Goal: Navigation & Orientation: Find specific page/section

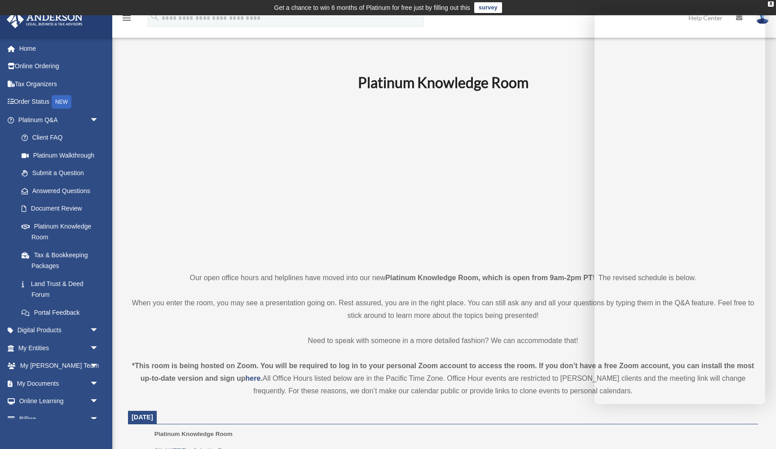
scroll to position [74, 0]
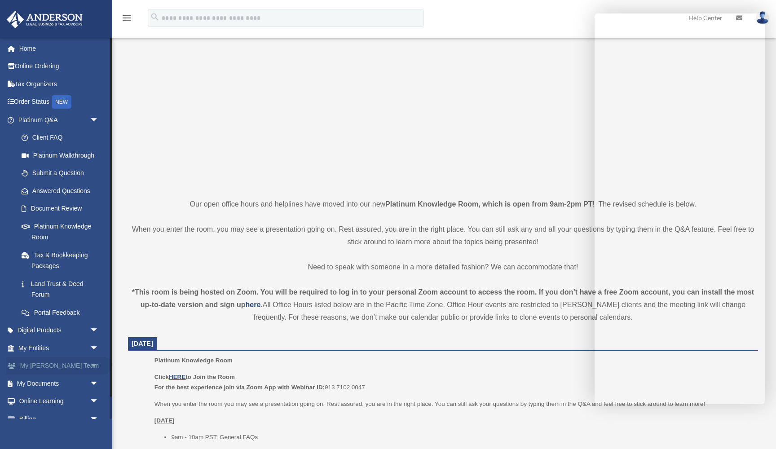
click at [97, 361] on span "arrow_drop_down" at bounding box center [99, 366] width 18 height 18
click at [66, 377] on link "My [PERSON_NAME] Team" at bounding box center [63, 388] width 100 height 29
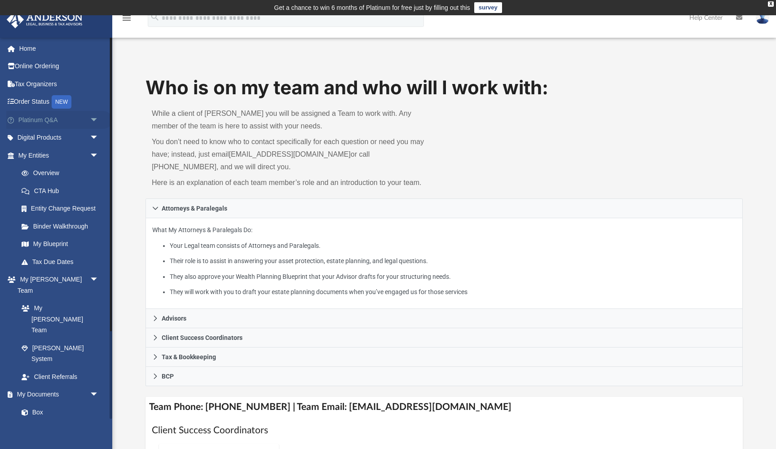
click at [50, 124] on link "Platinum Q&A arrow_drop_down" at bounding box center [59, 120] width 106 height 18
click at [93, 116] on span "arrow_drop_down" at bounding box center [99, 120] width 18 height 18
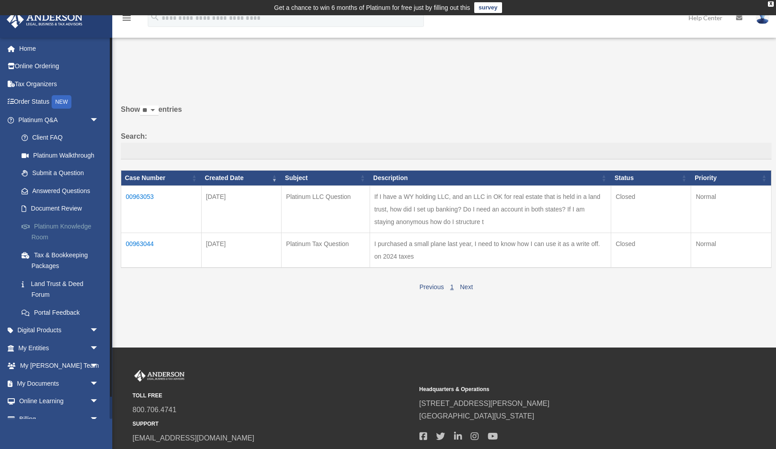
click at [76, 225] on link "Platinum Knowledge Room" at bounding box center [63, 231] width 100 height 29
click at [70, 224] on link "Platinum Knowledge Room" at bounding box center [63, 231] width 100 height 29
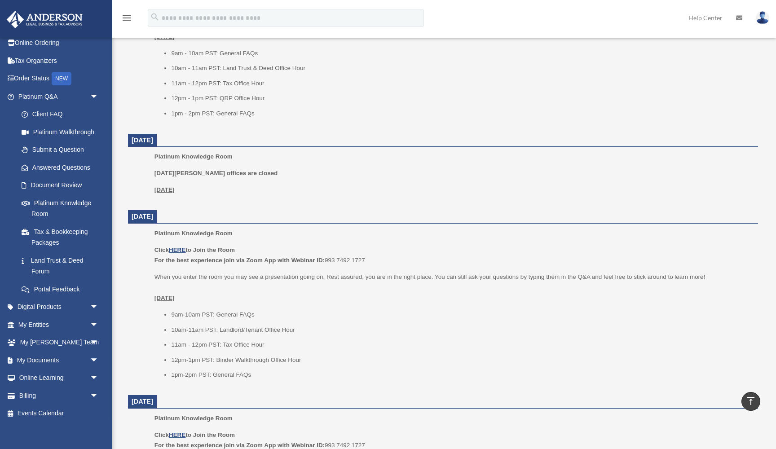
scroll to position [472, 0]
